Goal: Information Seeking & Learning: Learn about a topic

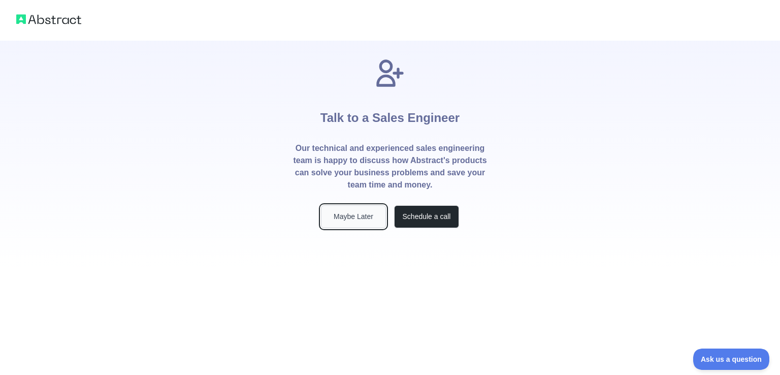
click at [363, 222] on button "Maybe Later" at bounding box center [353, 216] width 65 height 23
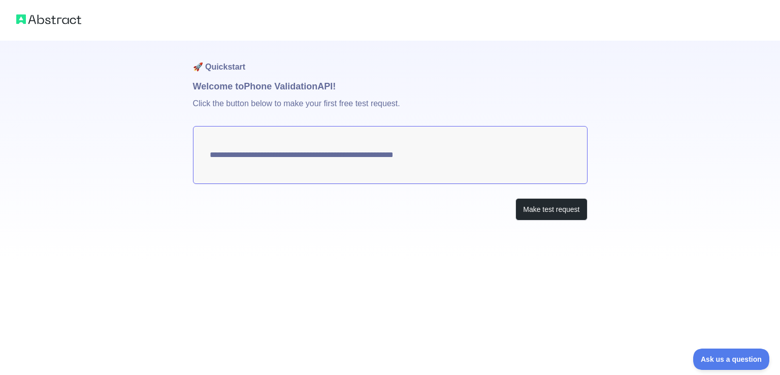
click at [464, 153] on textarea "**********" at bounding box center [390, 155] width 395 height 58
click at [528, 208] on button "Make test request" at bounding box center [551, 209] width 72 height 23
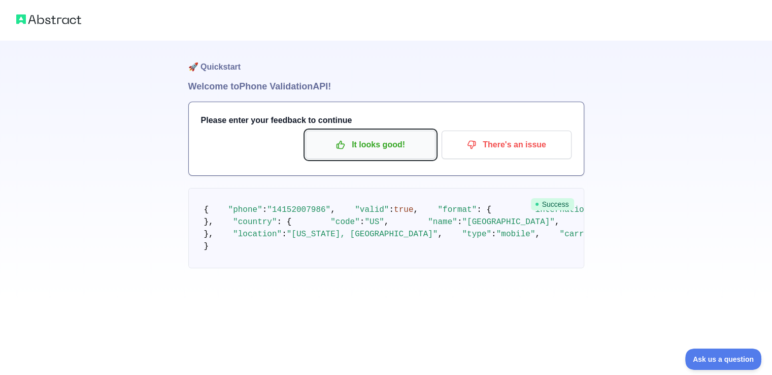
click at [402, 143] on p "It looks good!" at bounding box center [370, 144] width 115 height 17
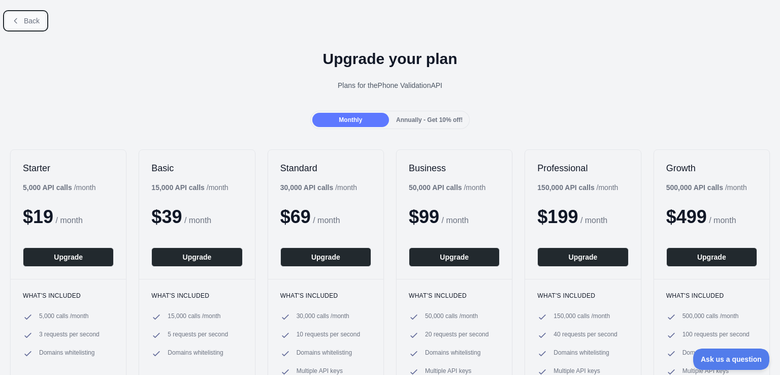
click at [30, 17] on span "Back" at bounding box center [32, 21] width 16 height 8
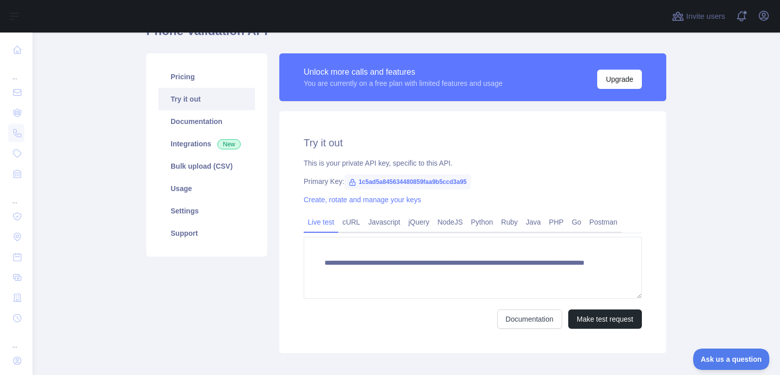
scroll to position [102, 0]
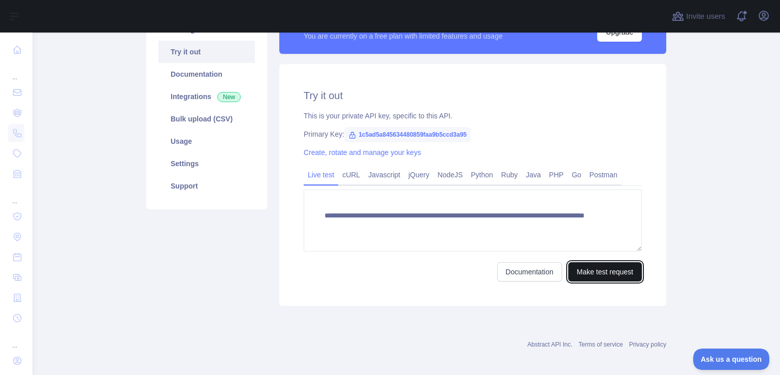
click at [597, 277] on button "Make test request" at bounding box center [605, 271] width 74 height 19
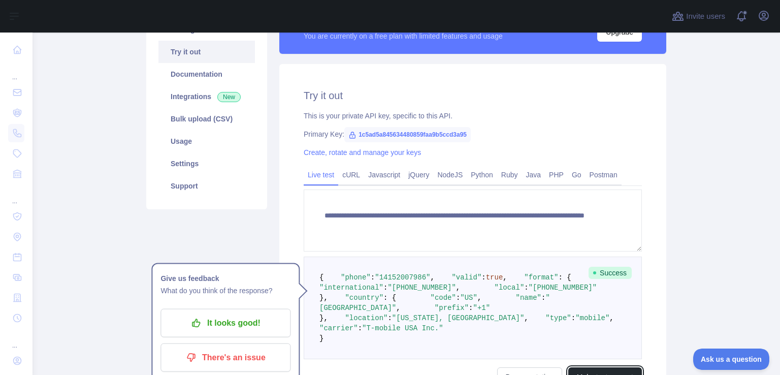
scroll to position [203, 0]
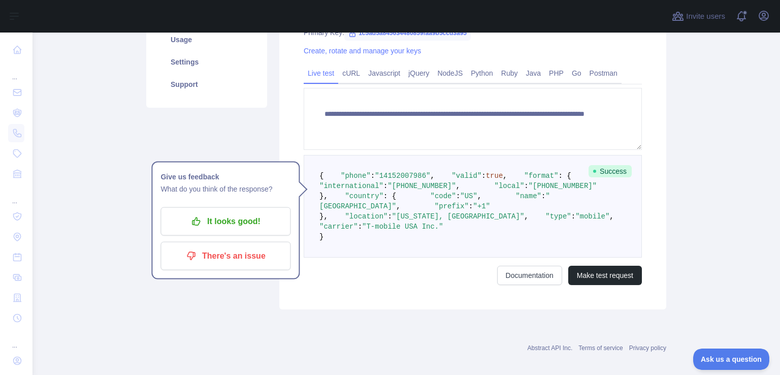
click at [410, 180] on span ""14152007986"" at bounding box center [402, 176] width 55 height 8
click at [412, 180] on span ""14152007986"" at bounding box center [402, 176] width 55 height 8
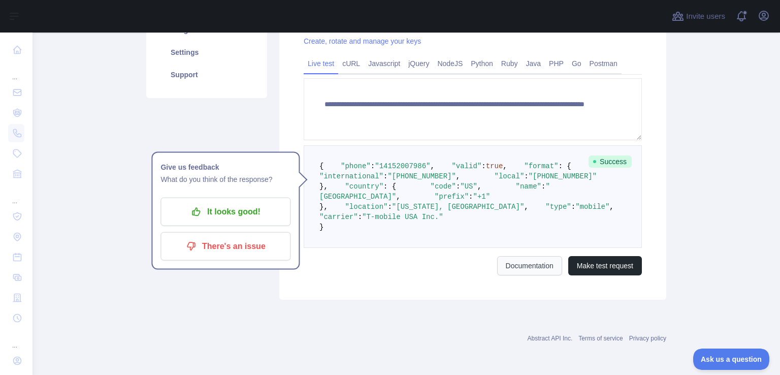
scroll to position [303, 0]
click at [534, 269] on link "Documentation" at bounding box center [529, 265] width 65 height 19
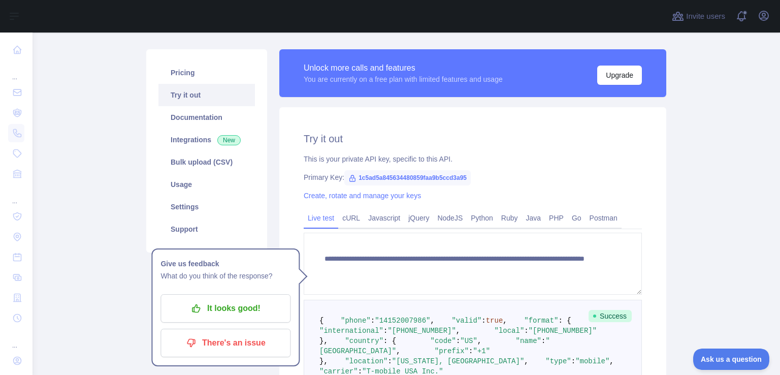
scroll to position [49, 0]
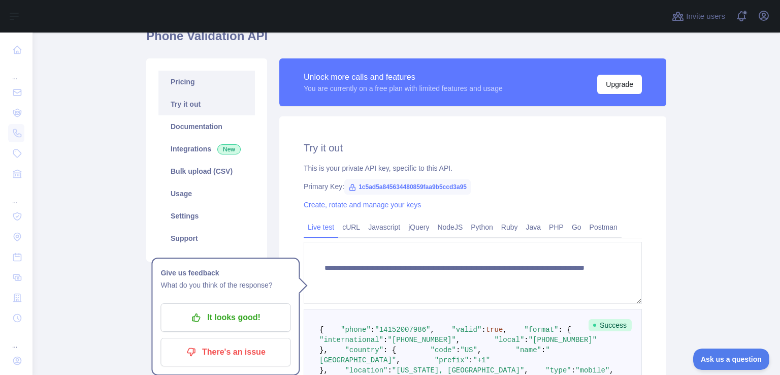
click at [177, 82] on link "Pricing" at bounding box center [206, 82] width 96 height 22
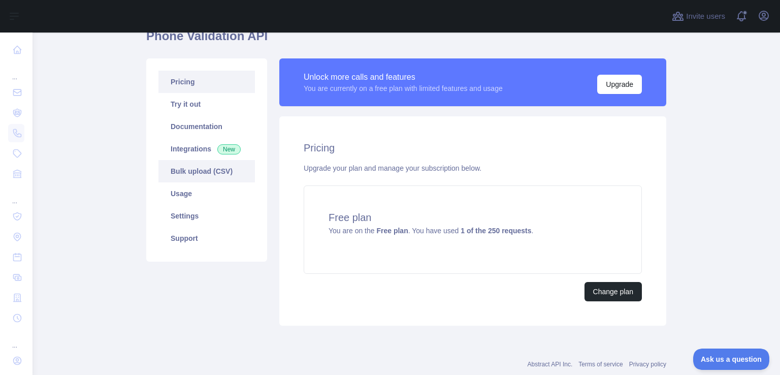
click at [188, 171] on link "Bulk upload (CSV)" at bounding box center [206, 171] width 96 height 22
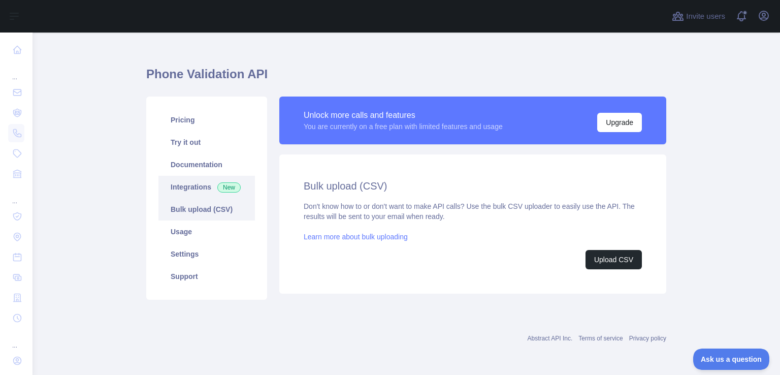
click at [193, 187] on link "Integrations New" at bounding box center [206, 187] width 96 height 22
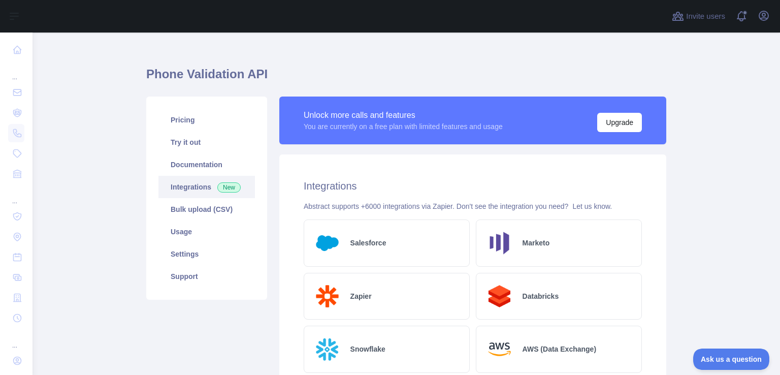
scroll to position [62, 0]
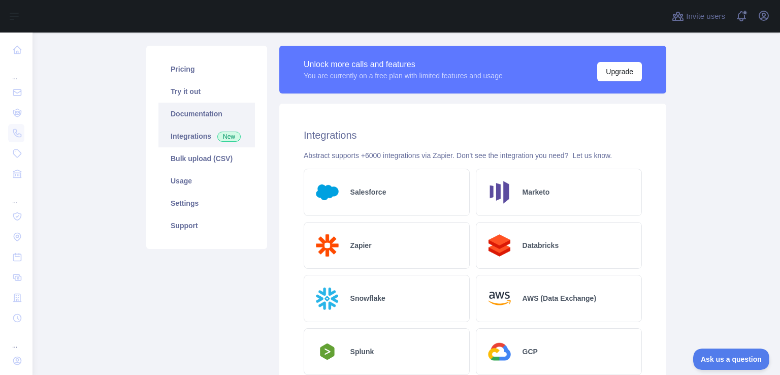
click at [181, 119] on link "Documentation" at bounding box center [206, 114] width 96 height 22
